Goal: Task Accomplishment & Management: Complete application form

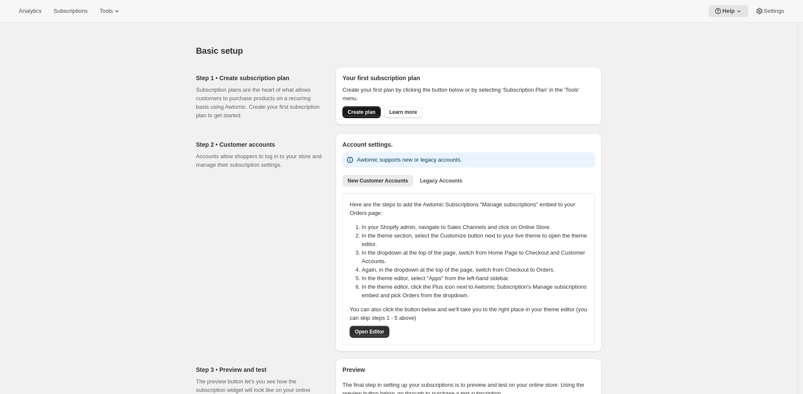
click at [371, 114] on span "Create plan" at bounding box center [361, 112] width 28 height 7
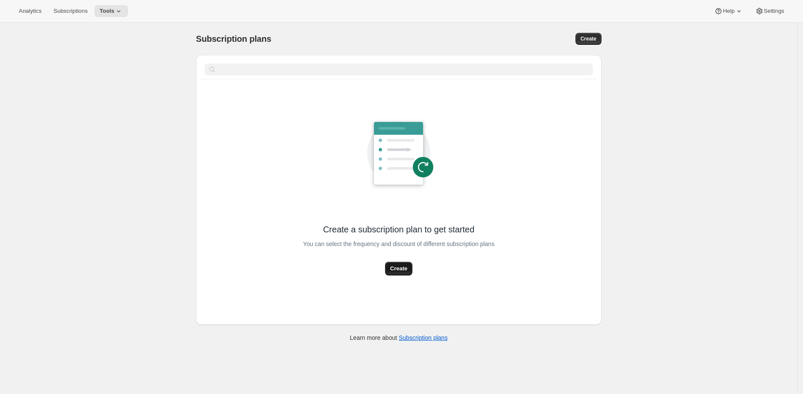
click at [398, 270] on span "Create" at bounding box center [398, 269] width 17 height 9
select select "WEEK"
select select "MONTH"
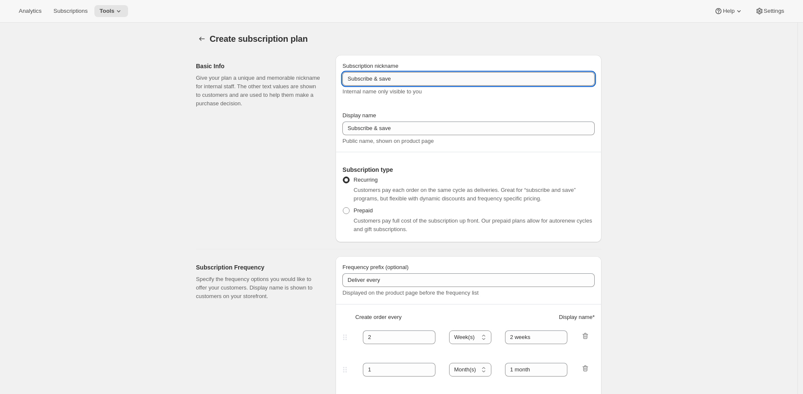
click at [454, 82] on input "Subscribe & save" at bounding box center [468, 79] width 252 height 14
type input "Anchors"
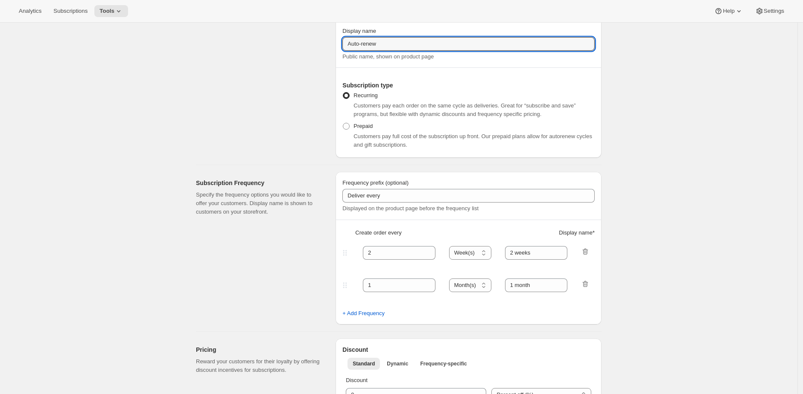
scroll to position [94, 0]
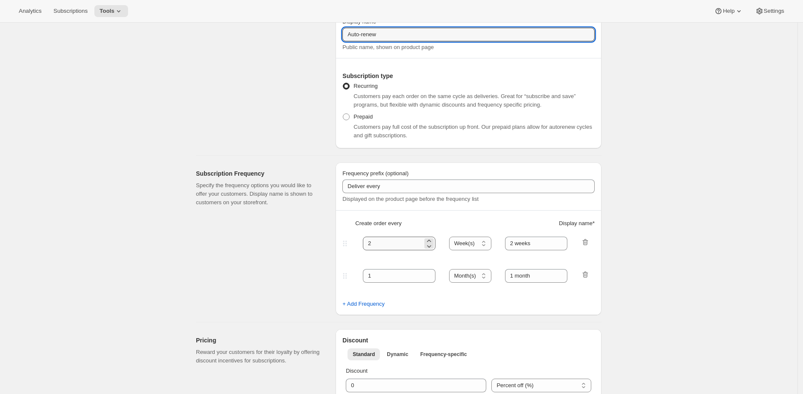
type input "Auto-renew"
click at [416, 246] on input "2" at bounding box center [393, 244] width 60 height 14
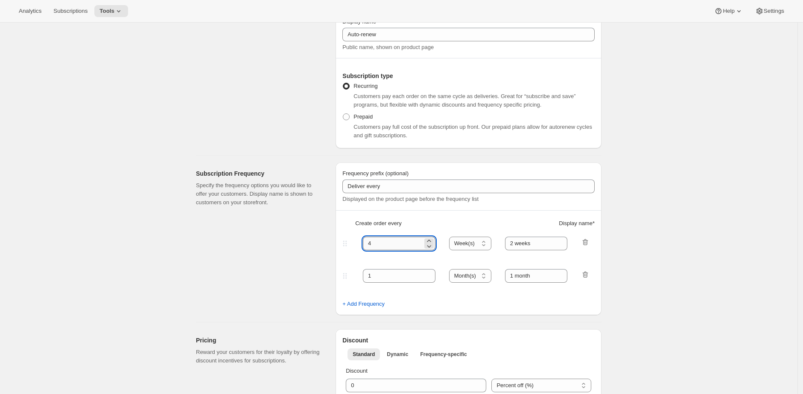
type input "4"
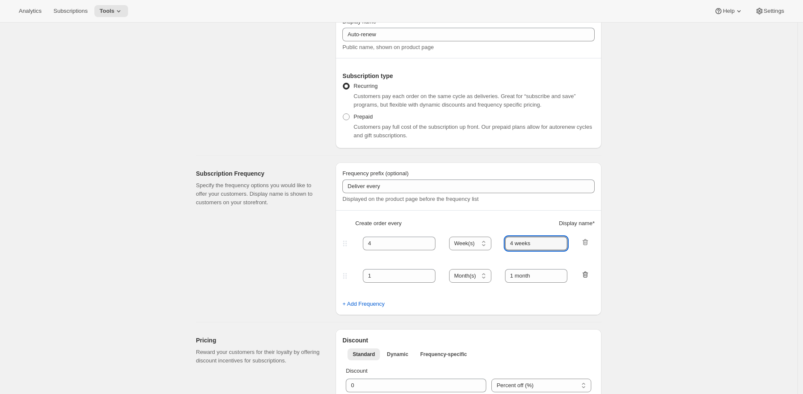
type input "4 weeks"
click at [585, 276] on icon "button" at bounding box center [585, 275] width 9 height 9
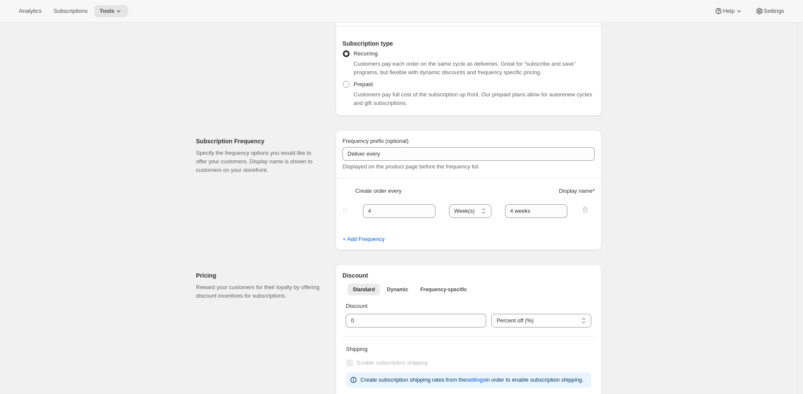
scroll to position [129, 0]
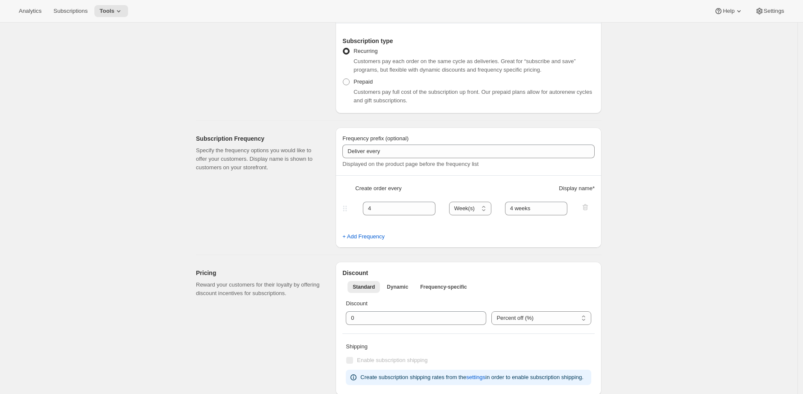
click at [623, 260] on div "Create subscription plan. This page is ready Create subscription plan Basic Inf…" at bounding box center [398, 377] width 797 height 966
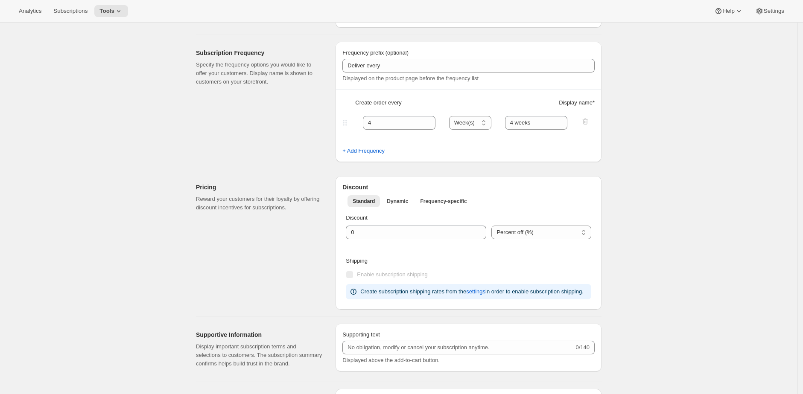
scroll to position [219, 0]
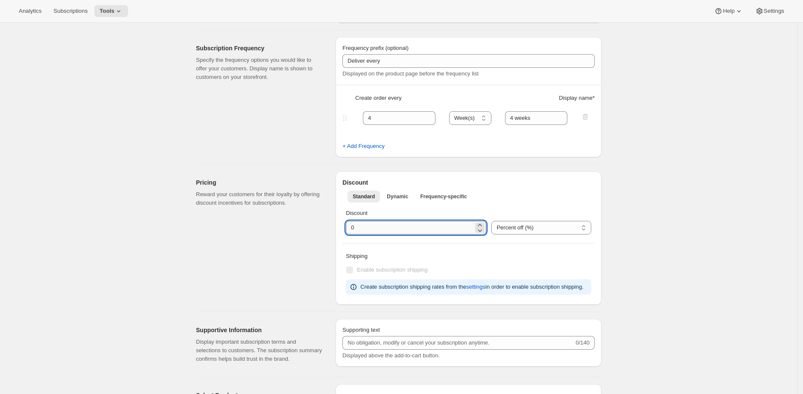
click at [440, 228] on input "integer" at bounding box center [410, 228] width 128 height 14
type input "99"
click at [564, 225] on select "Percent off (%) US Dollars off ($)" at bounding box center [541, 228] width 100 height 14
select select "FIXED_AMOUNT"
click at [491, 221] on select "Percent off (%) US Dollars off ($)" at bounding box center [541, 228] width 100 height 14
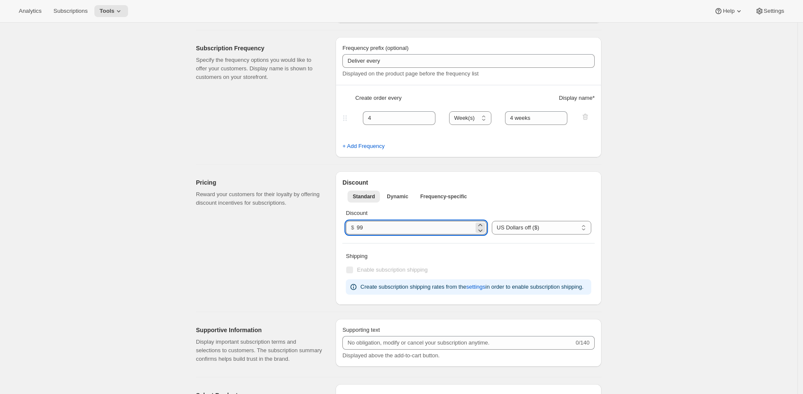
click at [422, 229] on input "99" at bounding box center [415, 228] width 117 height 14
type input "10.50"
click at [656, 192] on div "Create subscription plan. This page is ready Create subscription plan Basic Inf…" at bounding box center [398, 286] width 797 height 966
click at [657, 200] on div "Create subscription plan. This page is ready Create subscription plan Basic Inf…" at bounding box center [398, 286] width 797 height 966
click at [586, 227] on select "Percent off (%) US Dollars off ($)" at bounding box center [541, 228] width 99 height 14
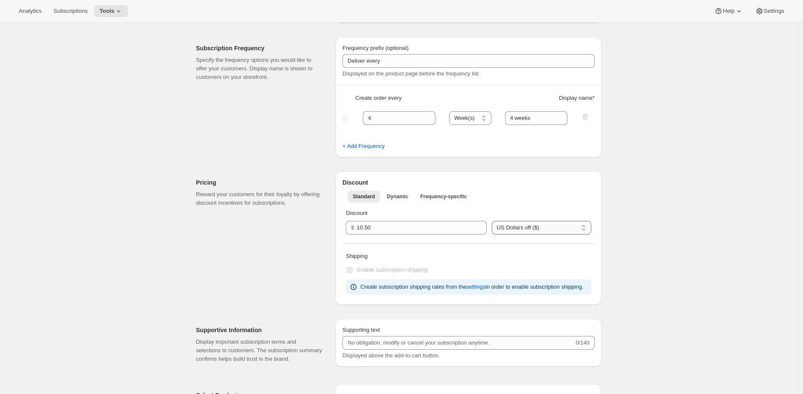
select select "PERCENTAGE"
click at [492, 221] on select "Percent off (%) US Dollars off ($)" at bounding box center [541, 228] width 99 height 14
click at [427, 231] on input "integer" at bounding box center [410, 228] width 128 height 14
click at [529, 225] on select "Percent off (%) US Dollars off ($)" at bounding box center [541, 228] width 100 height 14
click at [439, 230] on input "integer" at bounding box center [410, 228] width 128 height 14
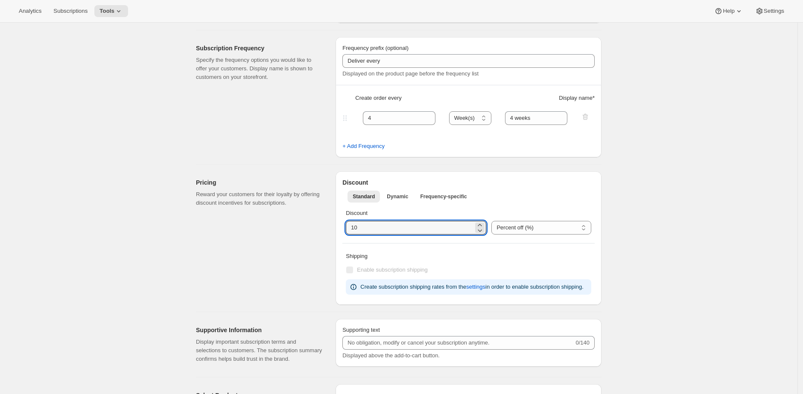
type input "10"
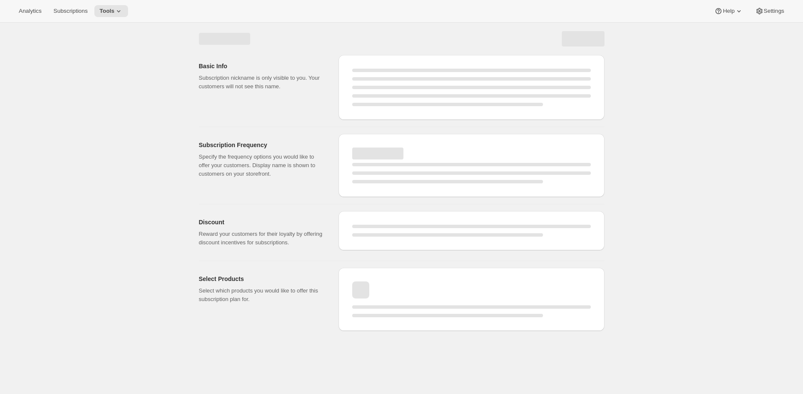
select select "WEEK"
select select "MONTH"
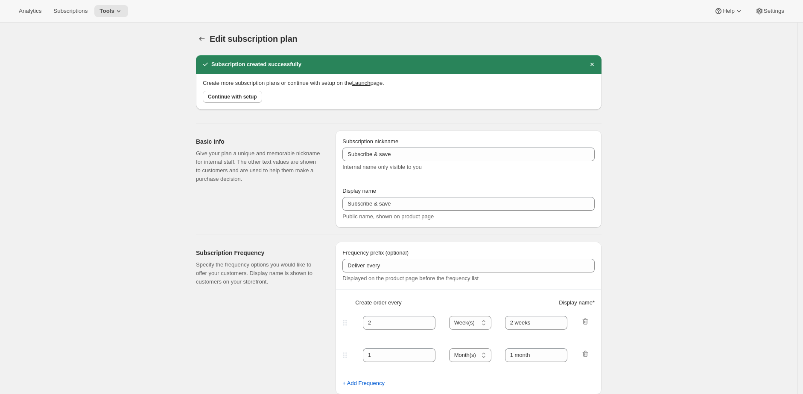
type input "Anchors"
type input "Auto-renew"
type input "4"
type input "4 weeks"
type input "10"
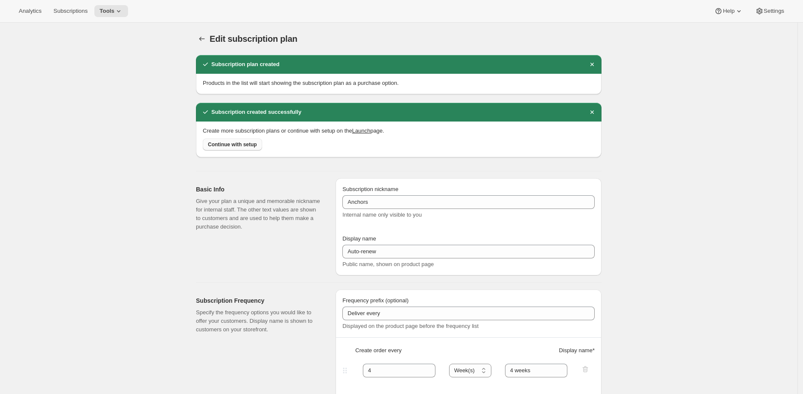
click at [234, 143] on span "Continue with setup" at bounding box center [232, 144] width 49 height 7
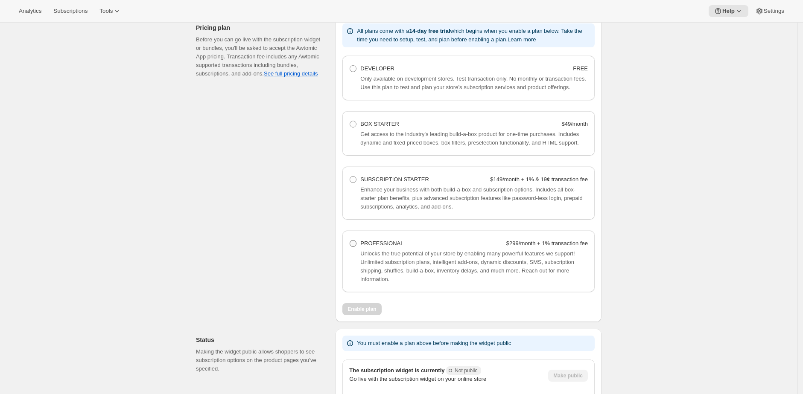
scroll to position [554, 0]
click at [370, 247] on span "PROFESSIONAL" at bounding box center [381, 244] width 43 height 6
click at [350, 241] on Professional "PROFESSIONAL $299/month + 1% transaction fee" at bounding box center [350, 241] width 0 height 0
radio Professional "true"
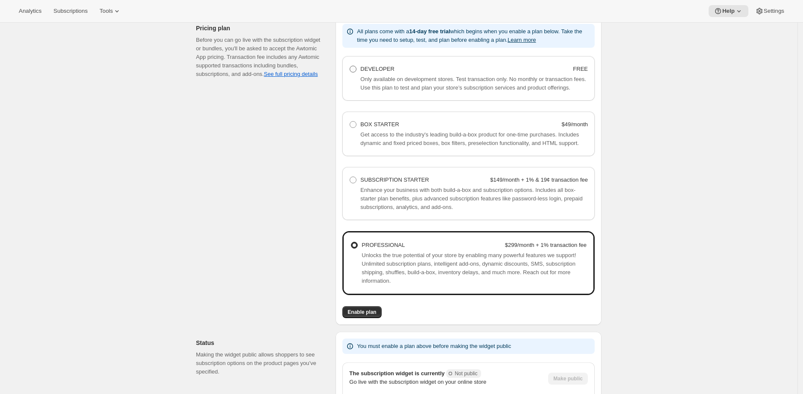
click at [388, 65] on div "DEVELOPER" at bounding box center [377, 69] width 34 height 9
click at [350, 66] on Developer "DEVELOPER FREE" at bounding box center [350, 66] width 0 height 0
radio Developer "true"
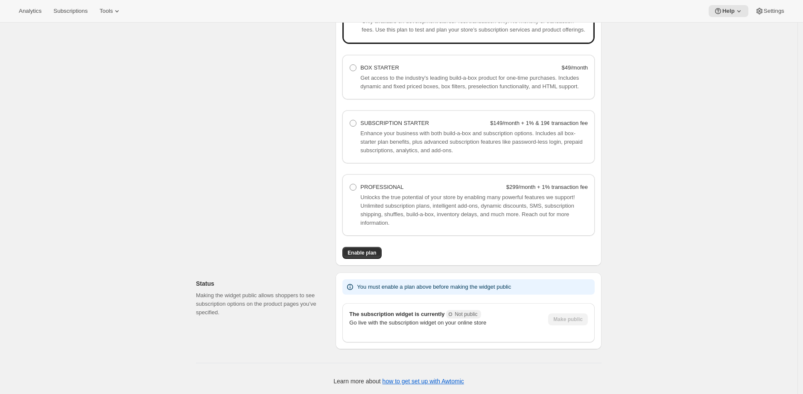
scroll to position [628, 0]
click at [369, 252] on span "Enable plan" at bounding box center [361, 253] width 29 height 7
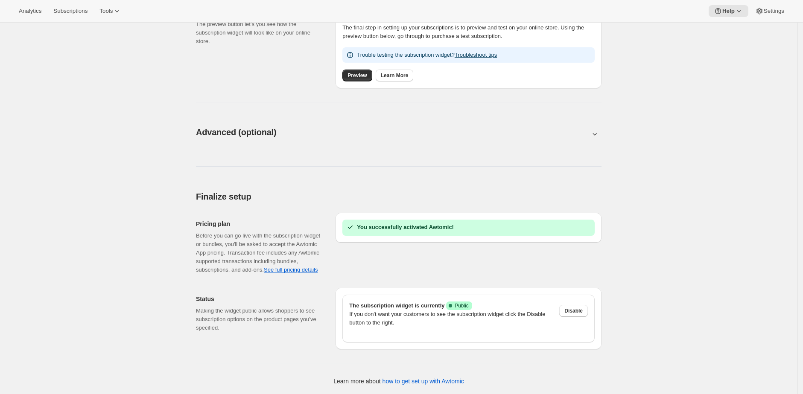
scroll to position [366, 0]
click at [617, 130] on div "Basic setup. This page is ready Basic setup Step 1 • Create subscription plan S…" at bounding box center [398, 29] width 797 height 729
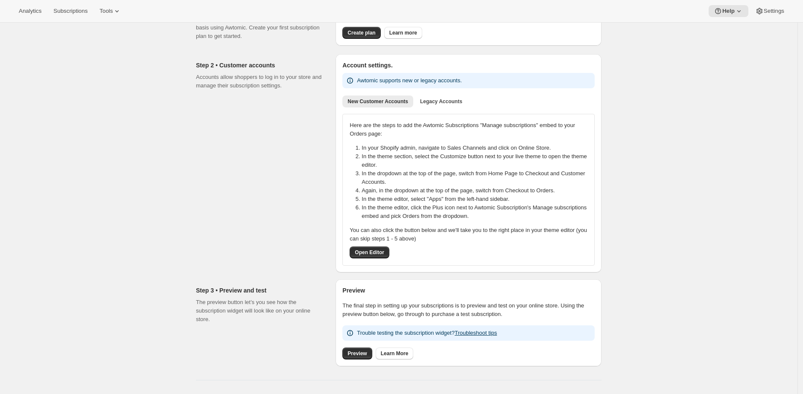
scroll to position [0, 0]
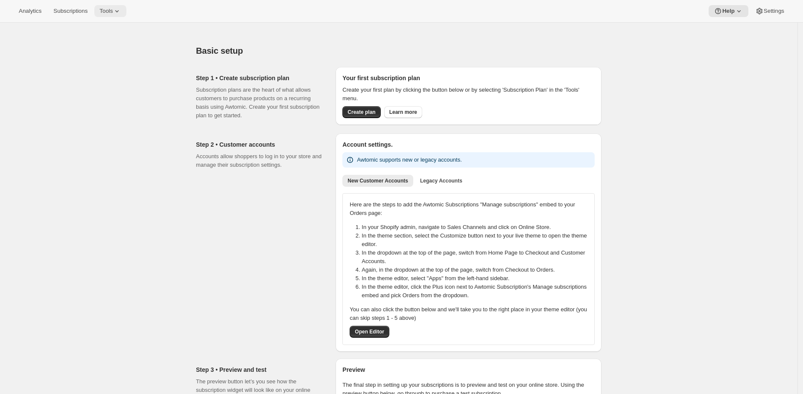
click at [107, 8] on span "Tools" at bounding box center [105, 11] width 13 height 7
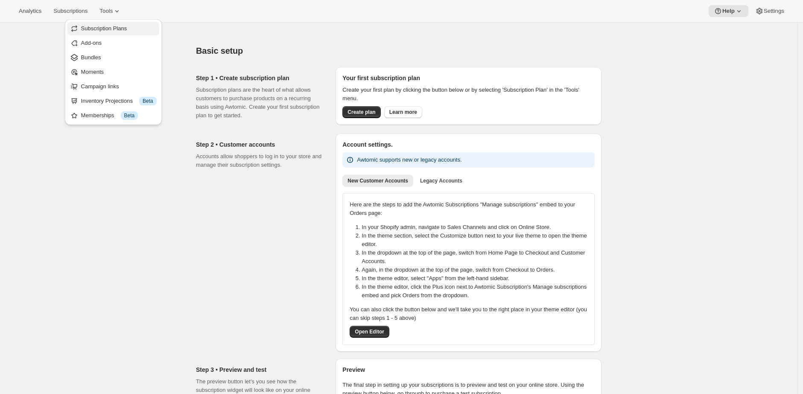
click at [114, 23] on button "Subscription Plans" at bounding box center [113, 29] width 92 height 14
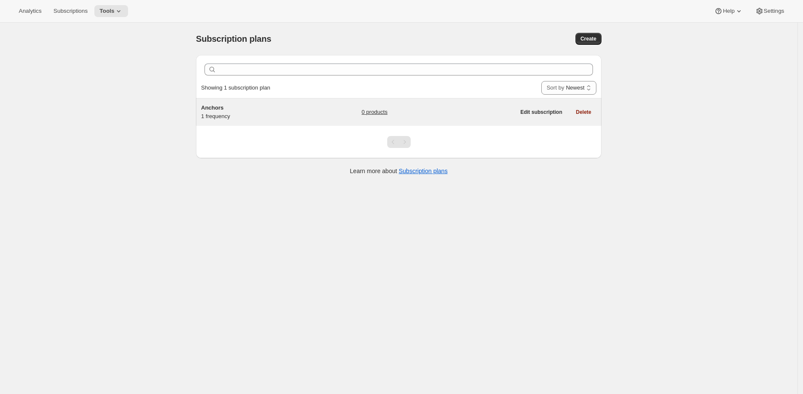
click at [398, 115] on div "0 products" at bounding box center [439, 112] width 154 height 17
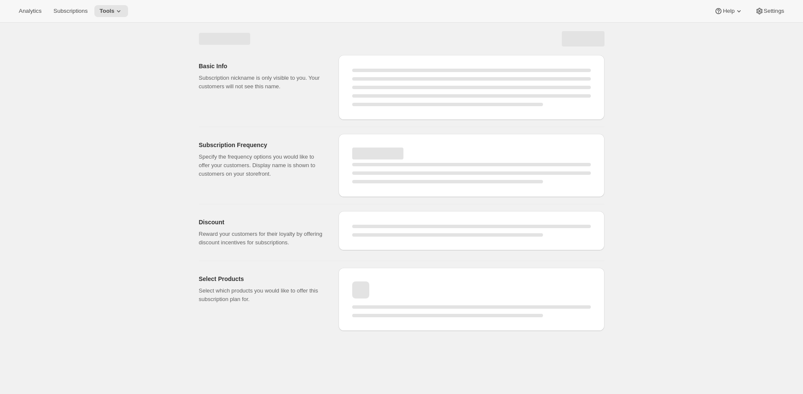
select select "WEEK"
select select "MONTH"
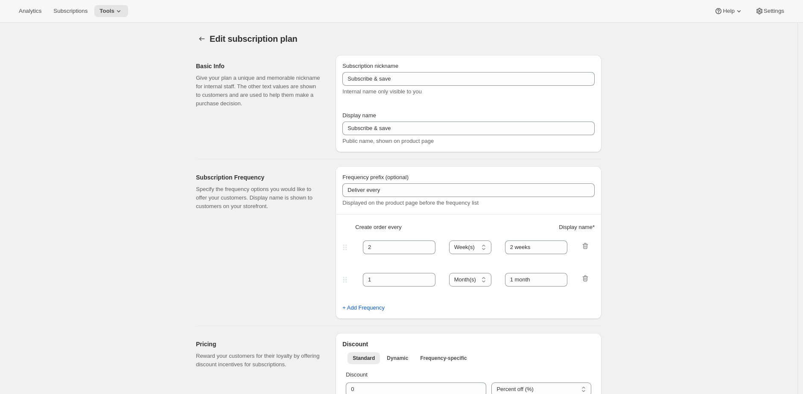
type input "Anchors"
type input "Auto-renew"
type input "4"
type input "4 weeks"
type input "10"
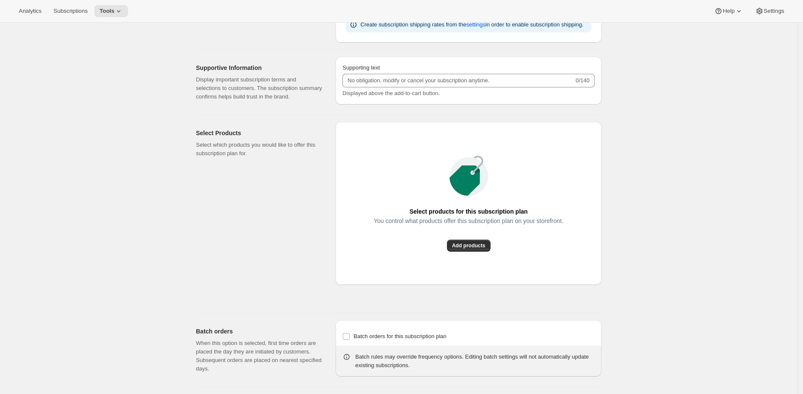
scroll to position [399, 0]
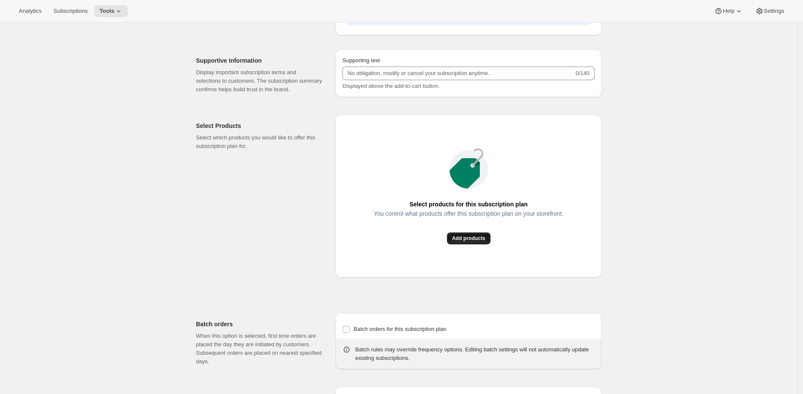
click at [466, 242] on span "Add products" at bounding box center [468, 238] width 33 height 7
